Goal: Task Accomplishment & Management: Manage account settings

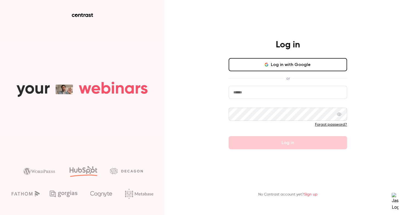
click at [261, 90] on input "email" at bounding box center [287, 92] width 118 height 13
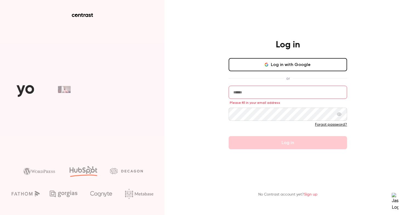
type input "**********"
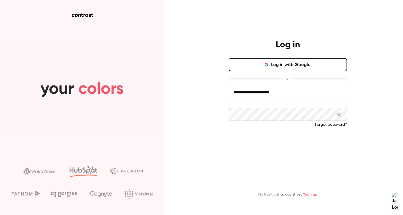
click at [272, 141] on button "Log in" at bounding box center [287, 142] width 118 height 13
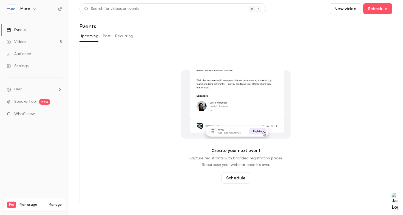
click at [54, 203] on link "Manage" at bounding box center [54, 205] width 13 height 4
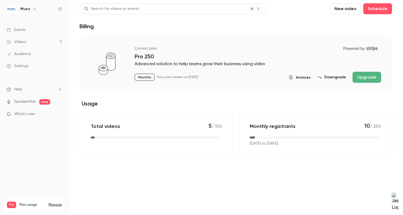
click at [302, 81] on div "Invoices Downgrade Upgrade" at bounding box center [334, 77] width 92 height 11
click at [302, 77] on span "Invoices" at bounding box center [303, 77] width 15 height 6
